Goal: Transaction & Acquisition: Book appointment/travel/reservation

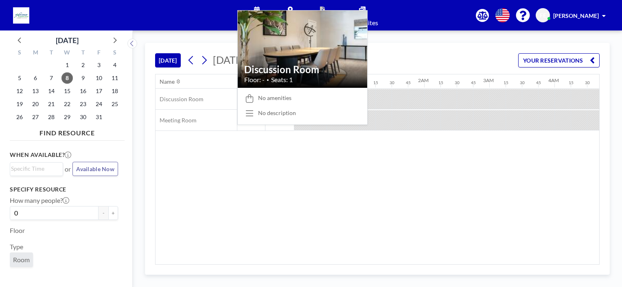
scroll to position [0, 537]
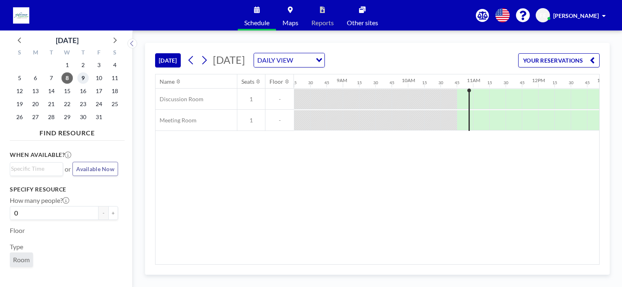
click at [81, 77] on span "9" at bounding box center [82, 77] width 11 height 11
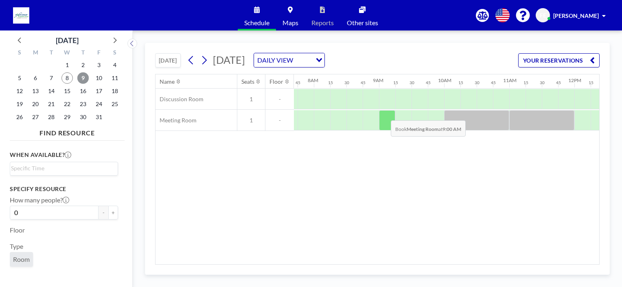
scroll to position [0, 504]
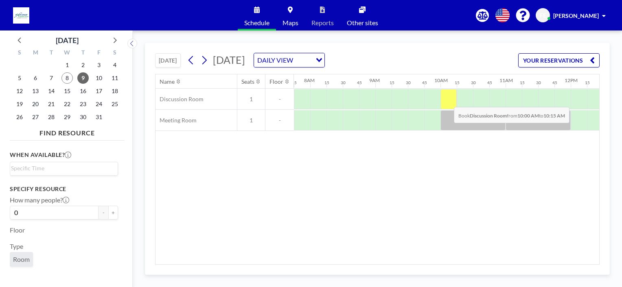
click at [447, 100] on div at bounding box center [448, 99] width 16 height 20
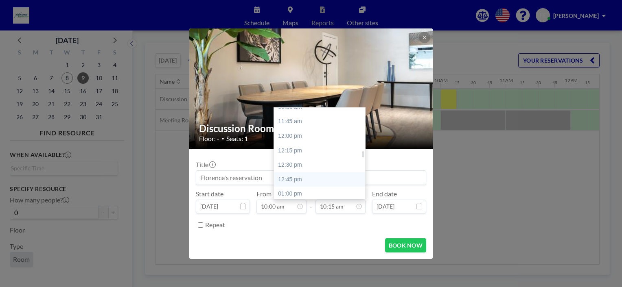
scroll to position [675, 0]
click at [305, 134] on div "12:00 pm" at bounding box center [321, 134] width 95 height 15
type input "12:00 pm"
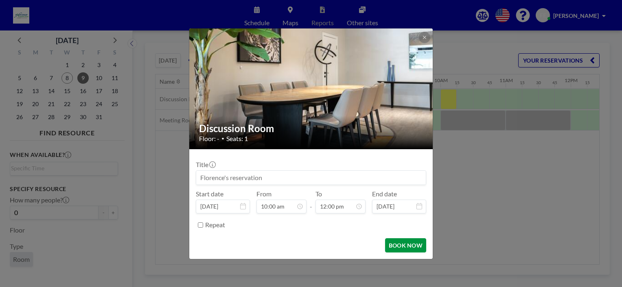
click at [399, 242] on button "BOOK NOW" at bounding box center [405, 245] width 41 height 14
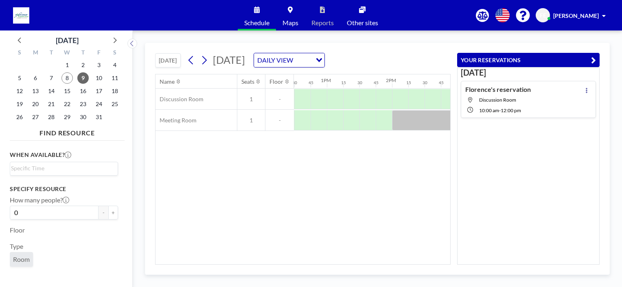
scroll to position [0, 821]
click at [393, 100] on div at bounding box center [392, 99] width 16 height 20
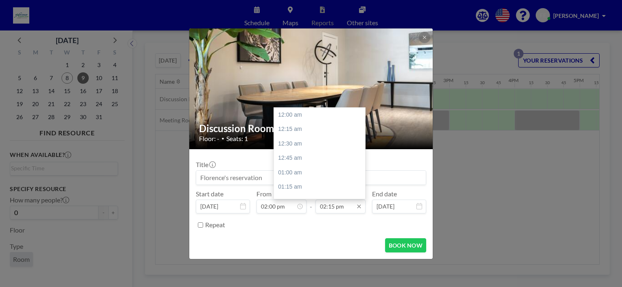
scroll to position [825, 0]
click at [338, 208] on input "02:15 pm" at bounding box center [340, 207] width 50 height 14
click at [303, 133] on div "04:00 pm" at bounding box center [321, 135] width 95 height 15
type input "04:00 pm"
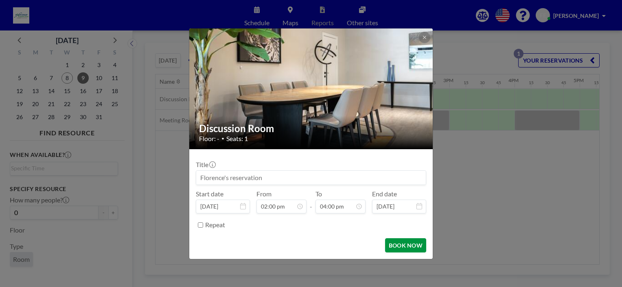
scroll to position [927, 0]
click at [400, 244] on button "BOOK NOW" at bounding box center [405, 245] width 41 height 14
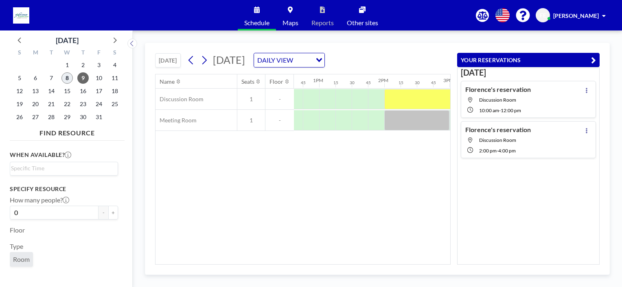
click at [68, 83] on span "8" at bounding box center [66, 77] width 11 height 11
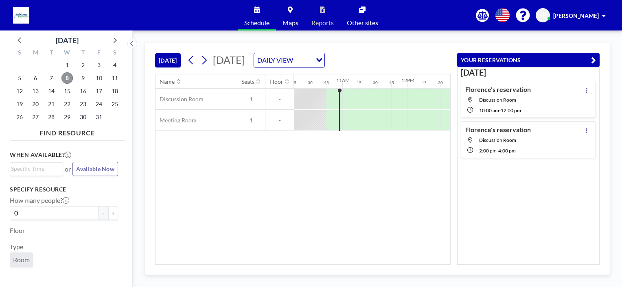
scroll to position [0, 683]
